Goal: Task Accomplishment & Management: Manage account settings

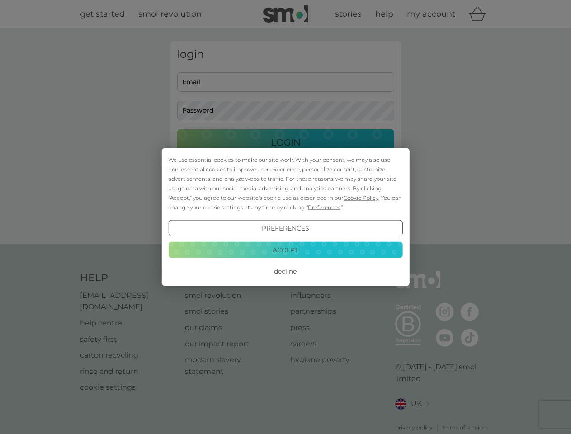
click at [361, 198] on span "Cookie Policy" at bounding box center [361, 197] width 35 height 7
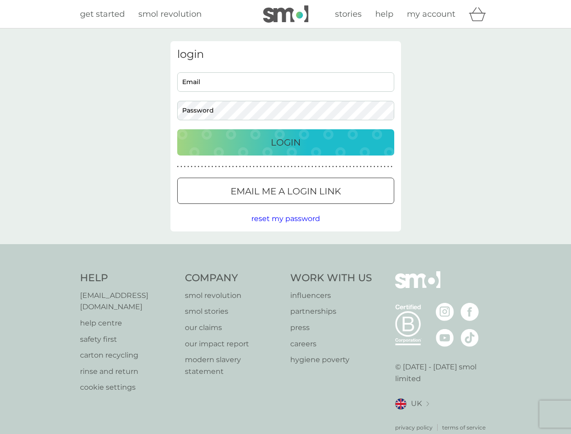
click at [323, 207] on div "login Email Password Login ● ● ● ● ● ● ● ● ● ● ● ● ● ● ● ● ● ● ● ● ● ● ● ● ● ● …" at bounding box center [285, 136] width 231 height 190
click at [285, 228] on div "login Email Password Login ● ● ● ● ● ● ● ● ● ● ● ● ● ● ● ● ● ● ● ● ● ● ● ● ● ● …" at bounding box center [285, 136] width 231 height 190
click at [285, 271] on div "Help [EMAIL_ADDRESS][DOMAIN_NAME] help centre safety first carton recycling rin…" at bounding box center [286, 351] width 412 height 161
click at [285, 250] on div "Help [EMAIL_ADDRESS][DOMAIN_NAME] help centre safety first carton recycling rin…" at bounding box center [285, 351] width 571 height 215
